Goal: Task Accomplishment & Management: Use online tool/utility

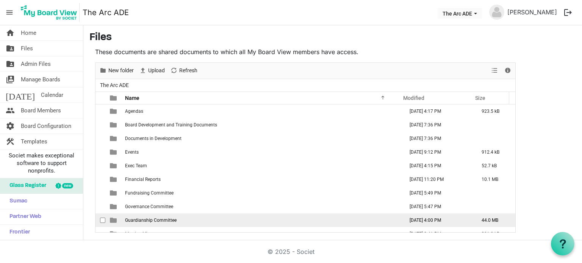
click at [148, 218] on span "Guardianship Committee" at bounding box center [151, 220] width 52 height 5
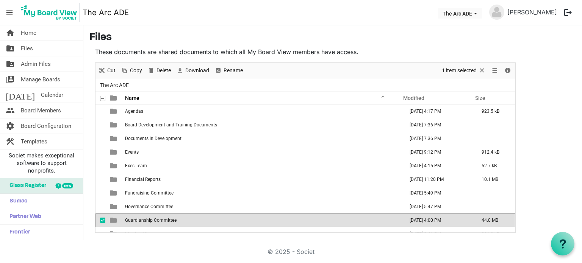
click at [148, 218] on span "Guardianship Committee" at bounding box center [151, 220] width 52 height 5
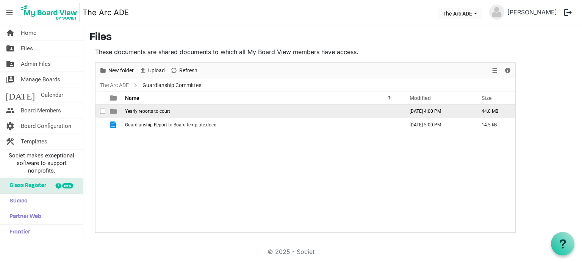
click at [162, 113] on span "Yearly reports to court" at bounding box center [147, 111] width 45 height 5
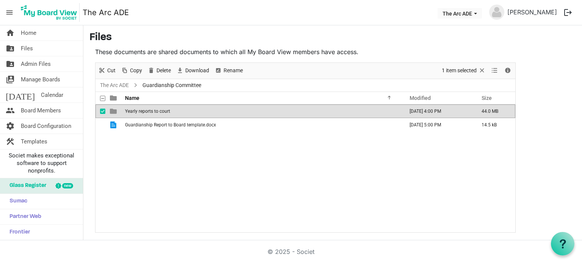
click at [162, 113] on span "Yearly reports to court" at bounding box center [147, 111] width 45 height 5
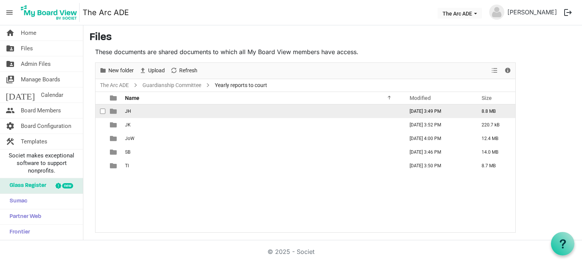
click at [130, 111] on span "JH" at bounding box center [128, 111] width 6 height 5
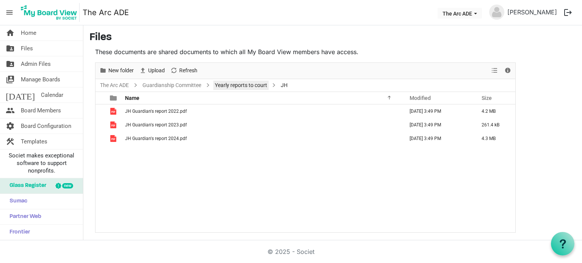
click at [238, 83] on link "Yearly reports to court" at bounding box center [240, 85] width 55 height 9
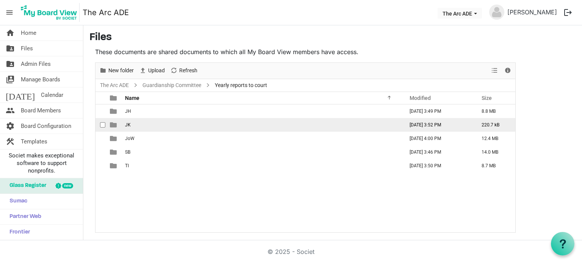
click at [133, 124] on td "JK" at bounding box center [262, 125] width 279 height 14
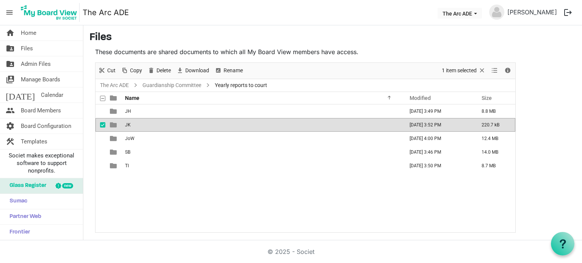
click at [133, 124] on td "JK" at bounding box center [262, 125] width 279 height 14
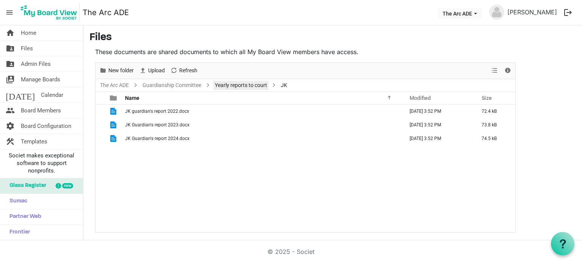
click at [228, 85] on link "Yearly reports to court" at bounding box center [240, 85] width 55 height 9
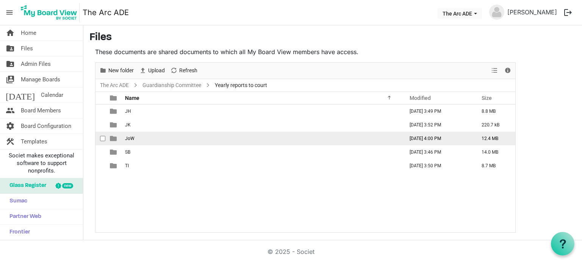
click at [136, 138] on td "JoW" at bounding box center [262, 139] width 279 height 14
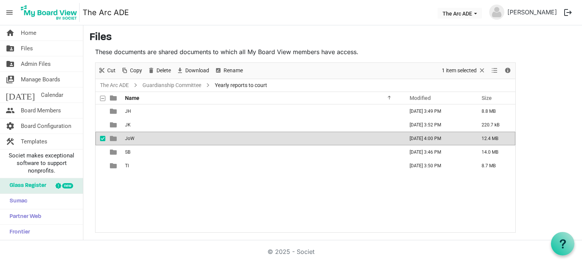
click at [136, 138] on td "JoW" at bounding box center [262, 139] width 279 height 14
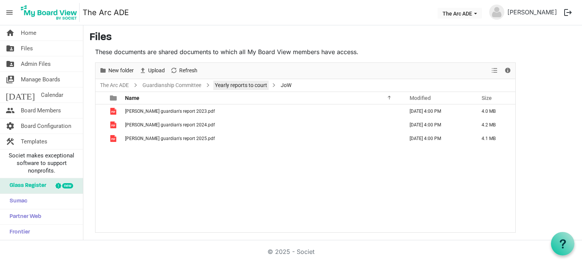
click at [235, 85] on link "Yearly reports to court" at bounding box center [240, 85] width 55 height 9
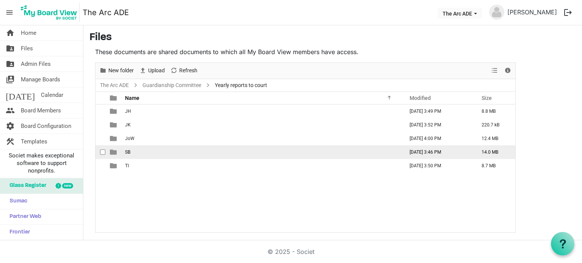
click at [143, 153] on td "SB" at bounding box center [262, 153] width 279 height 14
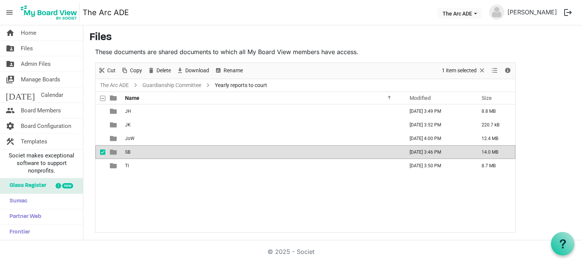
click at [143, 153] on td "SB" at bounding box center [262, 153] width 279 height 14
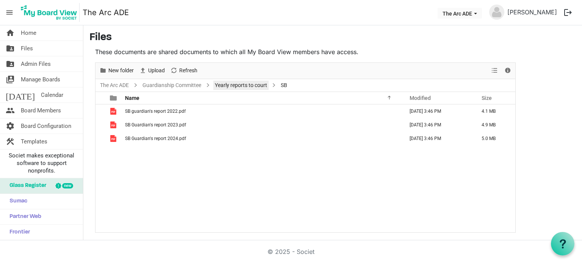
click at [232, 88] on link "Yearly reports to court" at bounding box center [240, 85] width 55 height 9
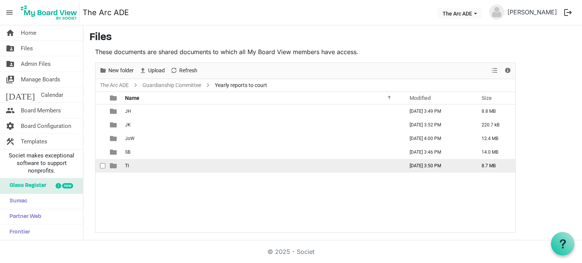
click at [138, 163] on td "TI" at bounding box center [262, 166] width 279 height 14
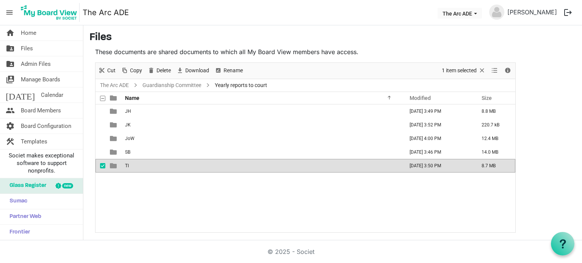
click at [138, 163] on td "TI" at bounding box center [262, 166] width 279 height 14
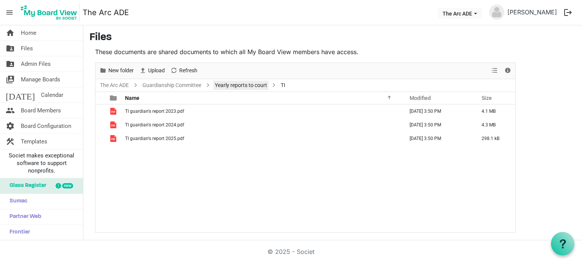
click at [246, 82] on link "Yearly reports to court" at bounding box center [240, 85] width 55 height 9
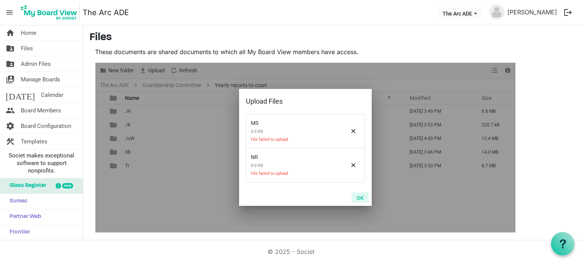
click at [361, 197] on button "OK" at bounding box center [360, 198] width 17 height 11
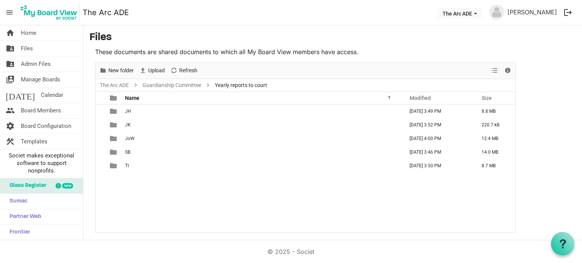
click at [217, 180] on div "JH [DATE] 3:49 PM 8.8 MB JK [DATE] 3:52 PM 220.7 kB JoW [DATE] 4:00 PM 12.4 MB …" at bounding box center [306, 169] width 420 height 128
click at [121, 68] on span "New folder" at bounding box center [121, 70] width 27 height 9
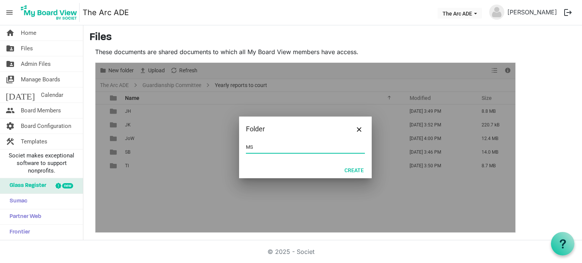
type input "MS"
click at [208, 189] on div at bounding box center [306, 148] width 420 height 170
click at [354, 171] on button "Create" at bounding box center [354, 170] width 29 height 11
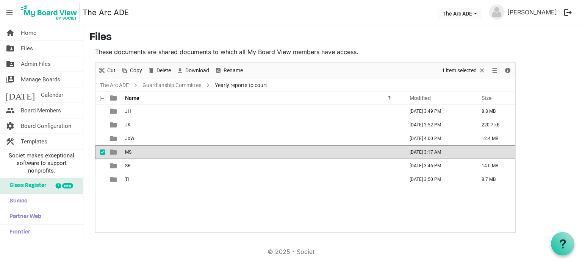
click at [152, 150] on td "MS" at bounding box center [262, 153] width 279 height 14
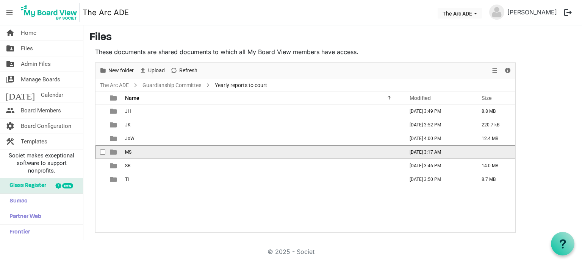
click at [152, 150] on td "MS" at bounding box center [262, 153] width 279 height 14
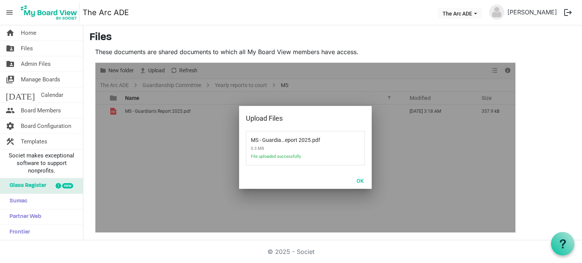
click at [174, 158] on div at bounding box center [306, 148] width 420 height 170
click at [356, 180] on button "OK" at bounding box center [360, 181] width 17 height 11
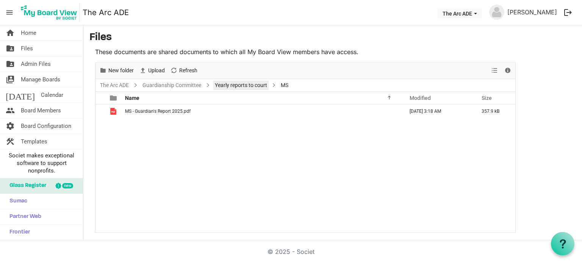
click at [238, 85] on link "Yearly reports to court" at bounding box center [240, 85] width 55 height 9
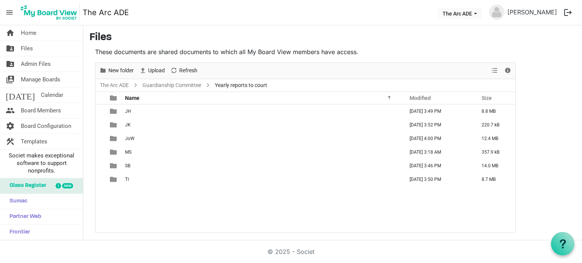
click at [161, 201] on div "JH [DATE] 3:49 PM 8.8 MB JK [DATE] 3:52 PM 220.7 kB JoW [DATE] 4:00 PM 12.4 MB …" at bounding box center [306, 169] width 420 height 128
click at [120, 67] on span "New folder" at bounding box center [121, 70] width 27 height 9
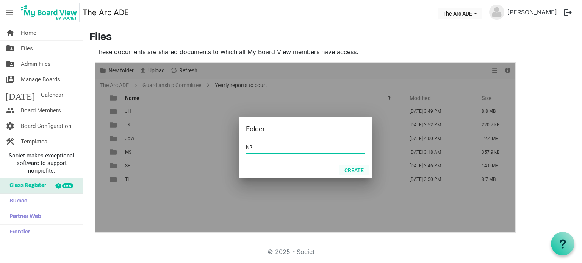
type input "NR"
click at [356, 169] on button "Create" at bounding box center [354, 170] width 29 height 11
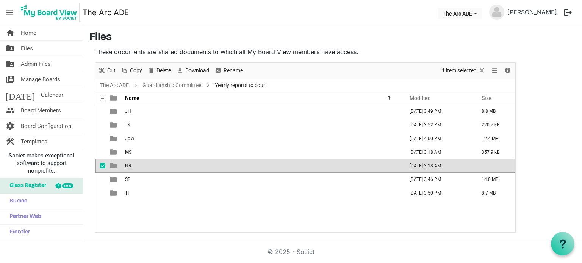
click at [141, 163] on td "NR" at bounding box center [262, 166] width 279 height 14
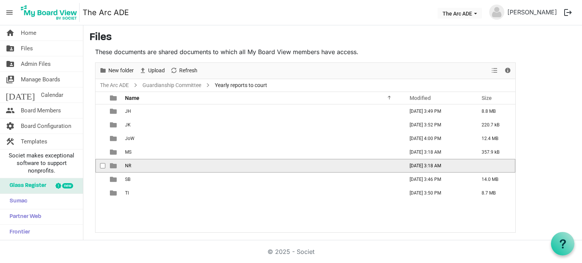
click at [141, 163] on td "NR" at bounding box center [262, 166] width 279 height 14
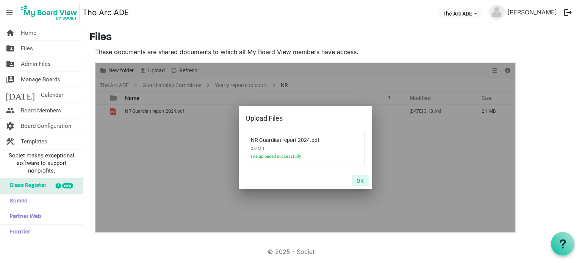
click at [360, 180] on button "OK" at bounding box center [360, 181] width 17 height 11
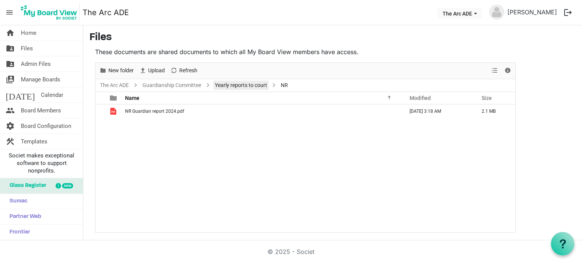
click at [250, 86] on link "Yearly reports to court" at bounding box center [240, 85] width 55 height 9
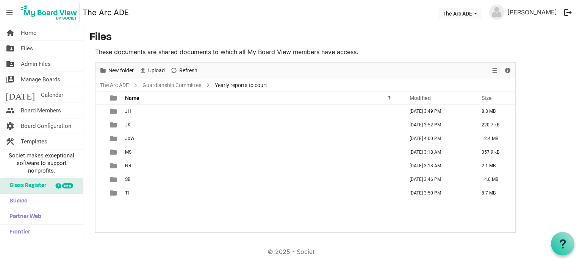
click at [162, 215] on div "JH [DATE] 3:49 PM 8.8 MB JK [DATE] 3:52 PM 220.7 kB JoW [DATE] 4:00 PM 12.4 MB …" at bounding box center [306, 169] width 420 height 128
click at [115, 71] on span "New folder" at bounding box center [121, 70] width 27 height 9
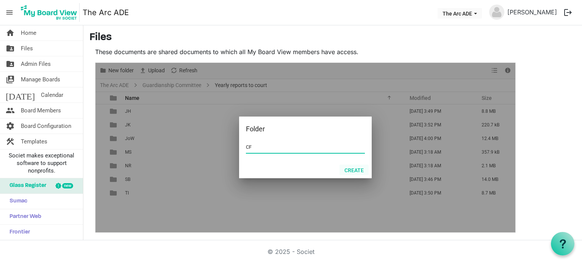
type input "CF"
click at [349, 169] on button "Create" at bounding box center [354, 170] width 29 height 11
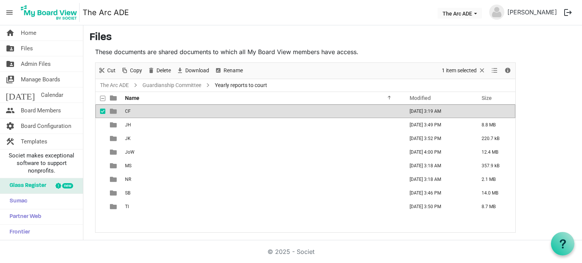
click at [281, 75] on div "New folder Upload Cut Copy Paste Delete Download Rename Sort by Refresh 1 item …" at bounding box center [306, 71] width 420 height 16
click at [281, 85] on ul "The Arc ADE Guardianship Committee Yearly reports to court" at bounding box center [306, 85] width 420 height 13
click at [253, 83] on span "Yearly reports to court" at bounding box center [240, 85] width 55 height 9
click at [220, 218] on div "CF [DATE] 3:19 AM JH [DATE] 3:49 PM 8.8 MB JK [DATE] 3:52 PM 220.7 kB JoW [DATE…" at bounding box center [306, 169] width 420 height 128
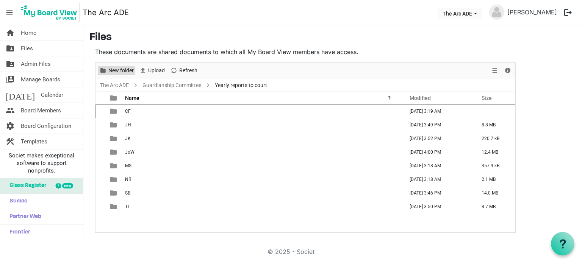
click at [114, 70] on span "New folder" at bounding box center [121, 70] width 27 height 9
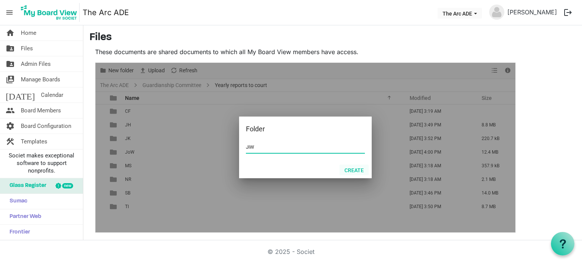
type input "JiW"
click at [356, 171] on button "Create" at bounding box center [354, 170] width 29 height 11
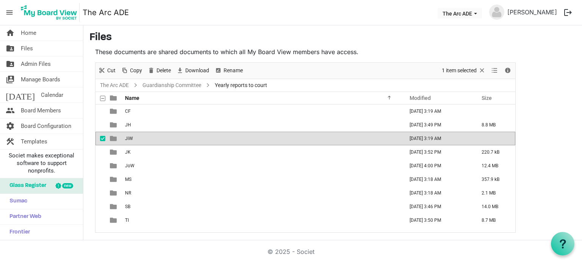
click at [160, 41] on h3 "Files" at bounding box center [332, 37] width 487 height 13
click at [183, 82] on link "Guardianship Committee" at bounding box center [172, 85] width 62 height 9
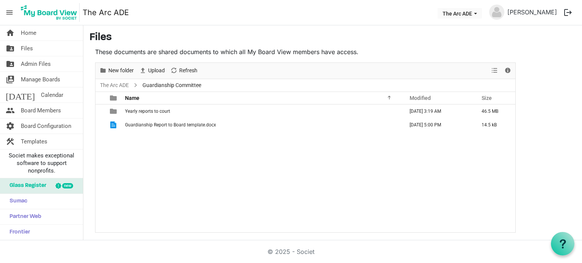
click at [194, 169] on div "Yearly reports to court [DATE] 3:19 AM 46.5 MB Guardianship Report to Board tem…" at bounding box center [306, 169] width 420 height 128
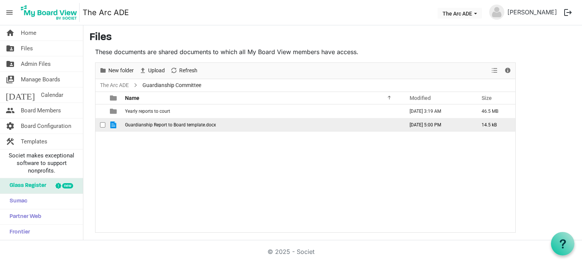
click at [127, 123] on span "Guardianship Report to Board template.docx" at bounding box center [170, 124] width 91 height 5
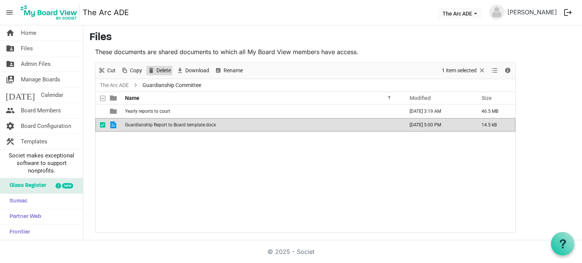
click at [163, 72] on span "Delete" at bounding box center [164, 70] width 16 height 9
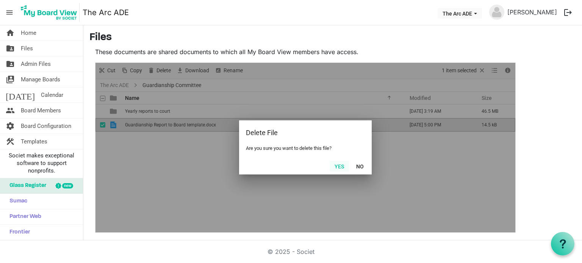
click at [342, 166] on button "Yes" at bounding box center [339, 166] width 19 height 11
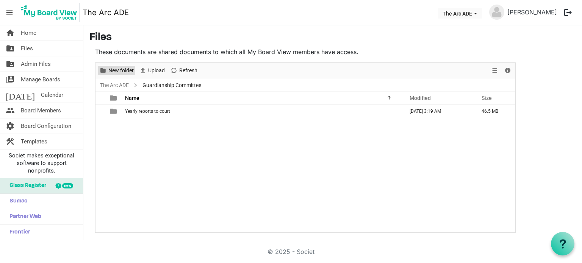
click at [119, 69] on span "New folder" at bounding box center [121, 70] width 27 height 9
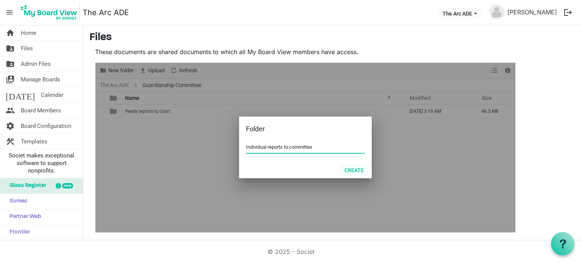
type input "Individual reports to committee"
click at [359, 169] on button "Create" at bounding box center [354, 170] width 29 height 11
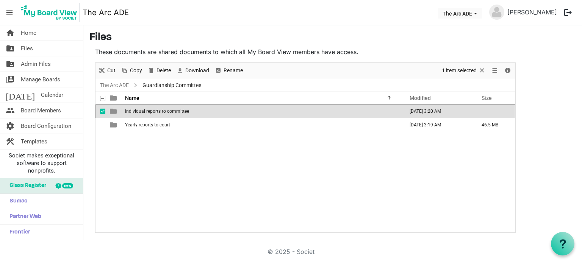
click at [184, 113] on span "Individual reports to committee" at bounding box center [157, 111] width 64 height 5
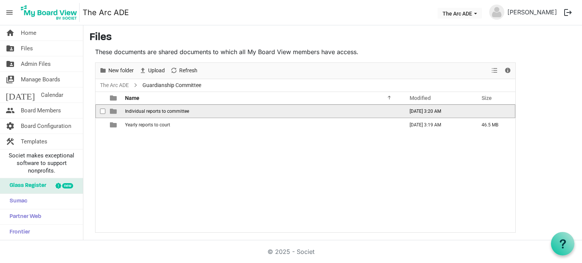
click at [184, 113] on span "Individual reports to committee" at bounding box center [157, 111] width 64 height 5
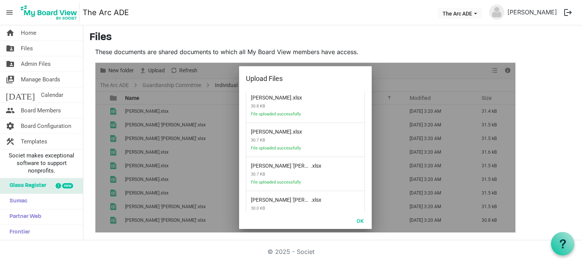
scroll to position [193, 0]
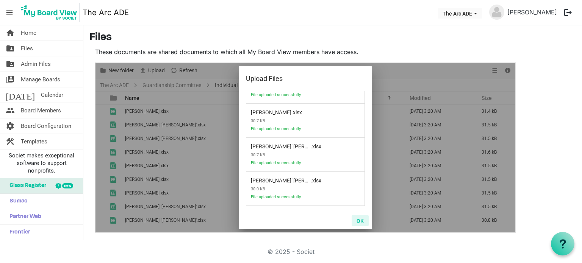
click at [362, 222] on button "OK" at bounding box center [360, 221] width 17 height 11
